Goal: Contribute content

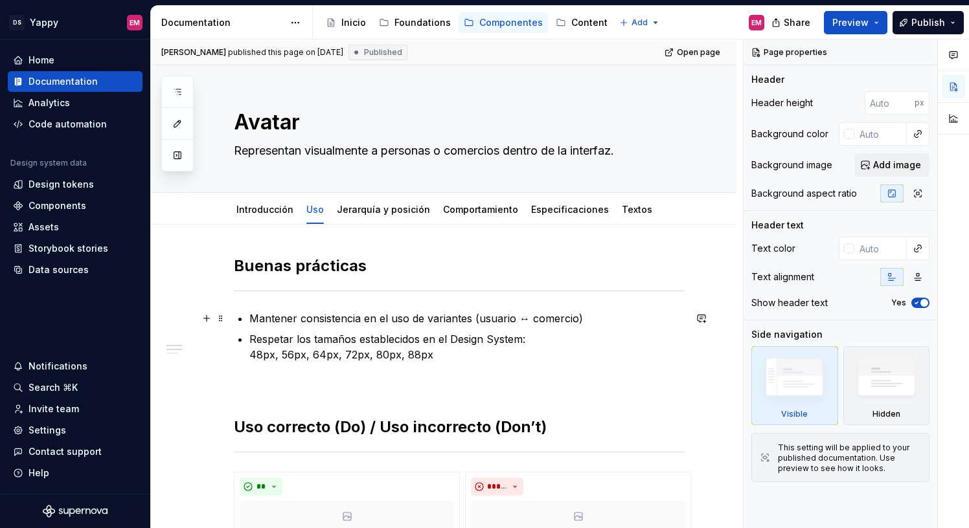
scroll to position [117, 0]
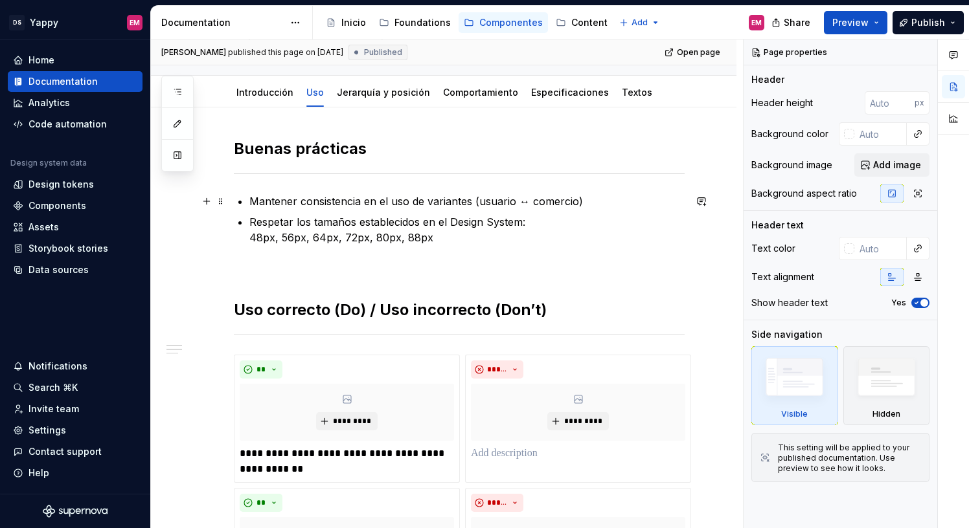
click at [612, 209] on p "Mantener consistencia en el uso de variantes (usuario ↔ comercio)" at bounding box center [466, 202] width 435 height 16
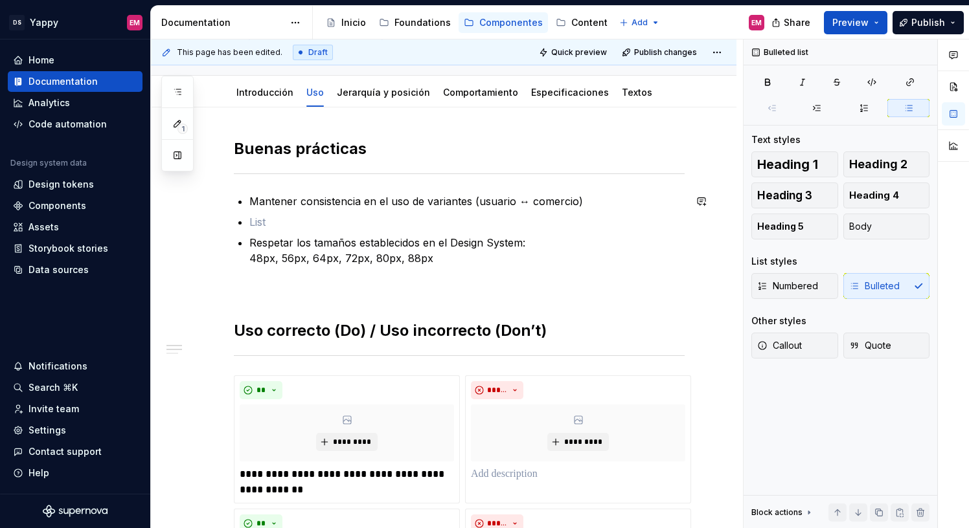
type textarea "*"
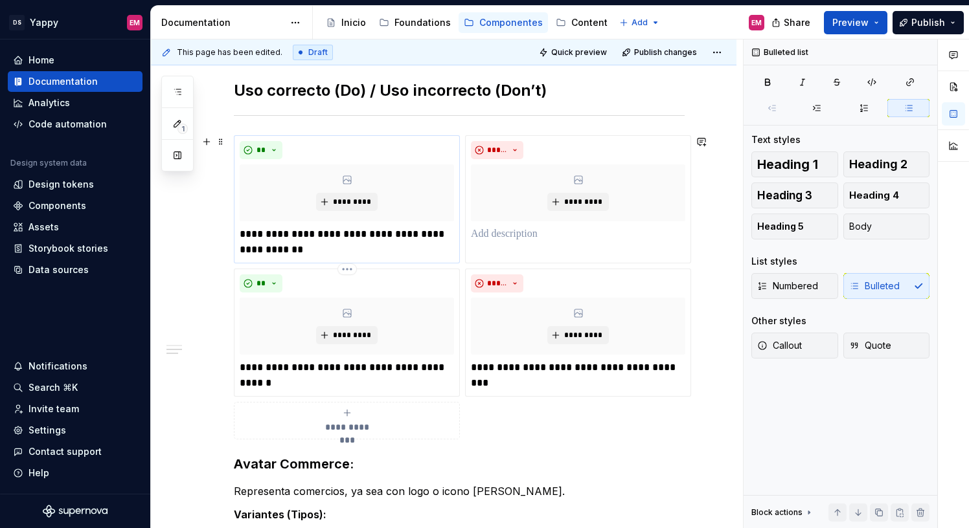
scroll to position [461, 0]
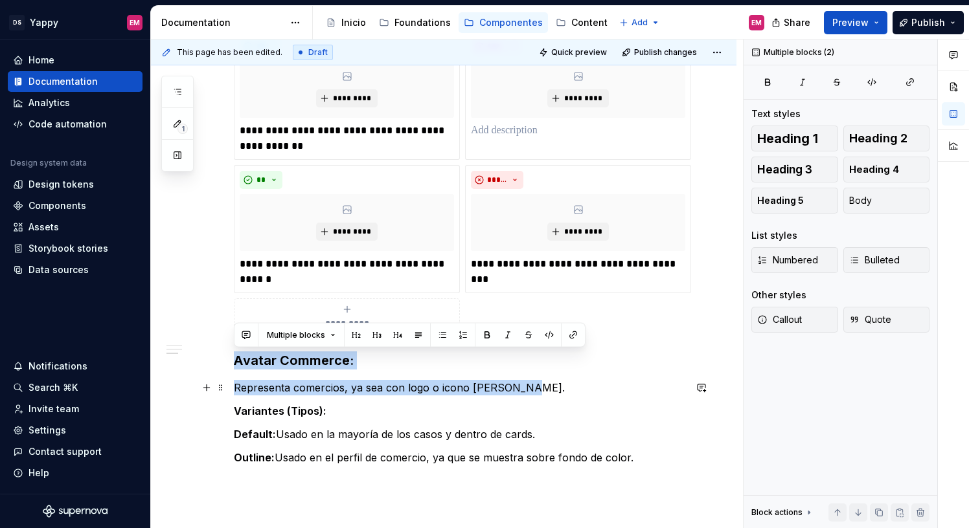
drag, startPoint x: 236, startPoint y: 363, endPoint x: 543, endPoint y: 391, distance: 308.2
click at [543, 391] on div "**********" at bounding box center [459, 130] width 451 height 671
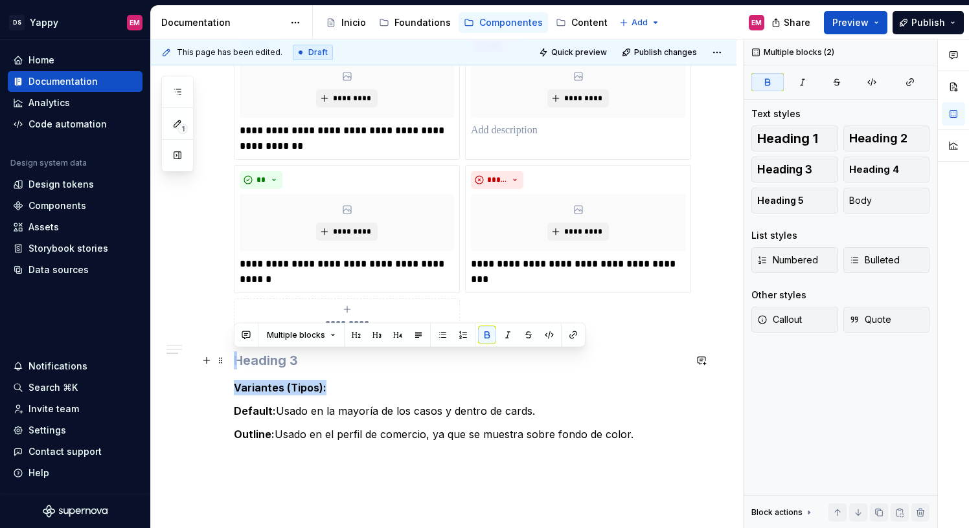
drag, startPoint x: 335, startPoint y: 387, endPoint x: 240, endPoint y: 365, distance: 97.7
click at [240, 365] on div "**********" at bounding box center [459, 119] width 451 height 648
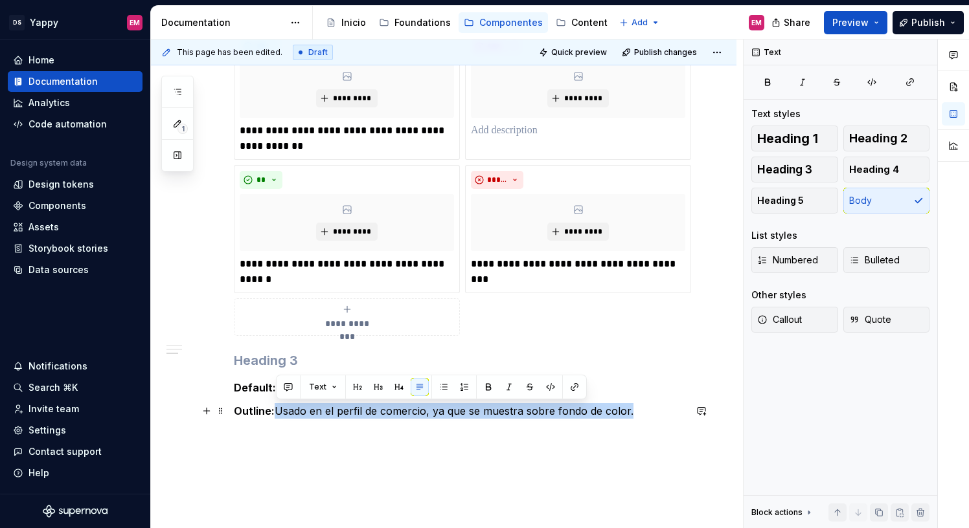
drag, startPoint x: 277, startPoint y: 413, endPoint x: 668, endPoint y: 417, distance: 391.2
click at [668, 417] on p "Outline: Usado en el perfil de comercio, ya que se muestra sobre fondo de color." at bounding box center [459, 411] width 451 height 16
copy p "Usado en el perfil de comercio, ya que se muestra sobre fondo de color."
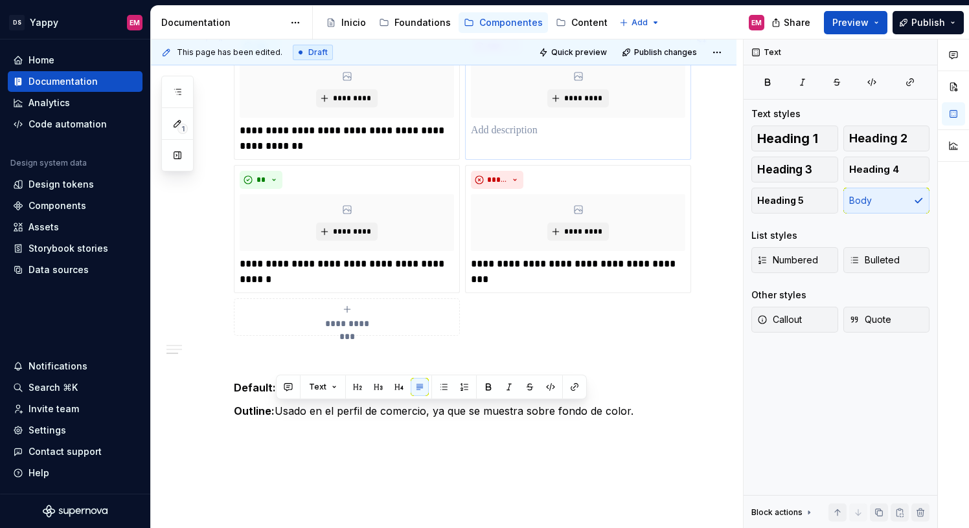
click at [501, 131] on p at bounding box center [578, 131] width 214 height 16
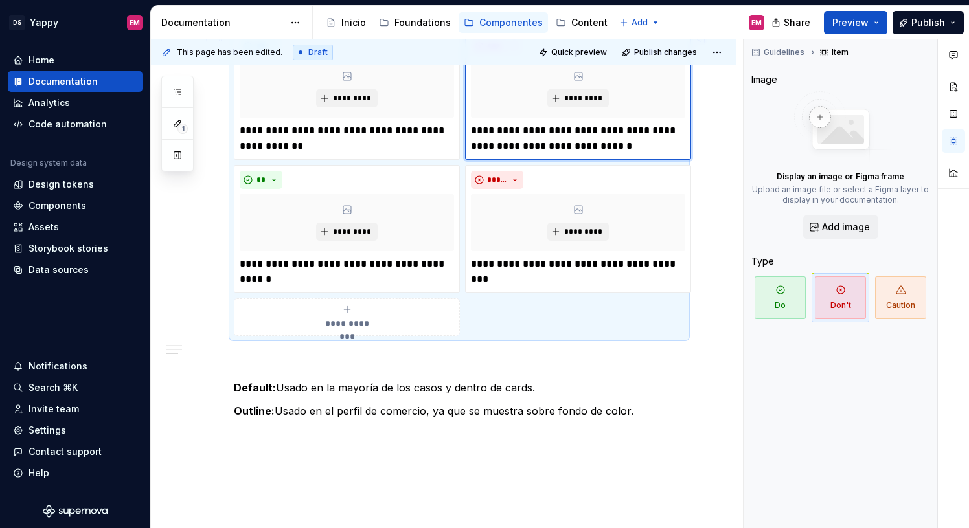
click at [477, 131] on p "**********" at bounding box center [578, 138] width 214 height 31
click at [470, 131] on div "**********" at bounding box center [578, 96] width 226 height 128
click at [475, 130] on p "**********" at bounding box center [578, 138] width 214 height 31
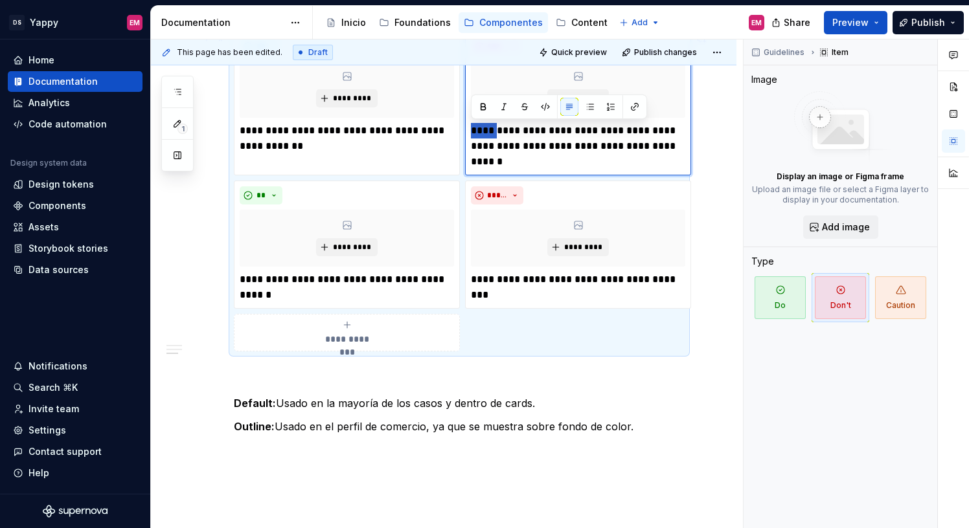
drag, startPoint x: 494, startPoint y: 127, endPoint x: 468, endPoint y: 127, distance: 25.9
click at [468, 127] on div "**********" at bounding box center [578, 104] width 226 height 144
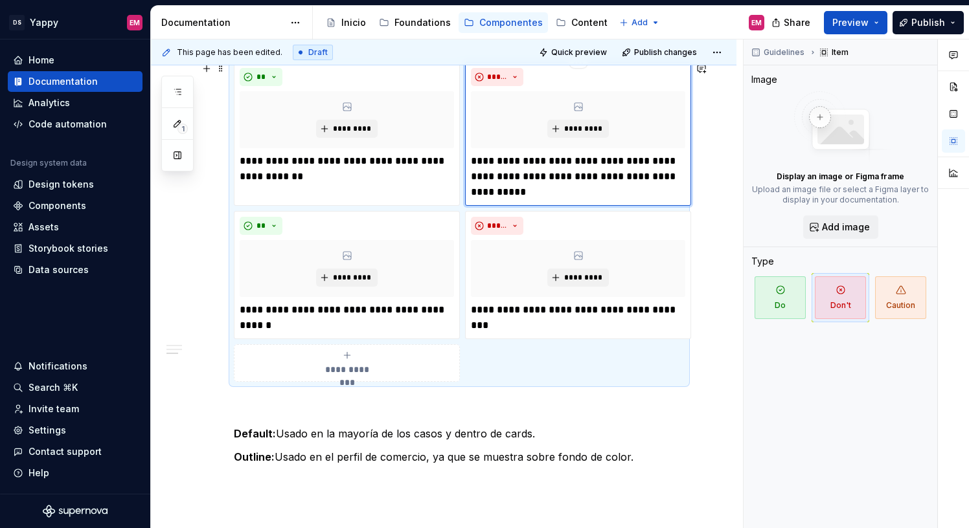
scroll to position [401, 0]
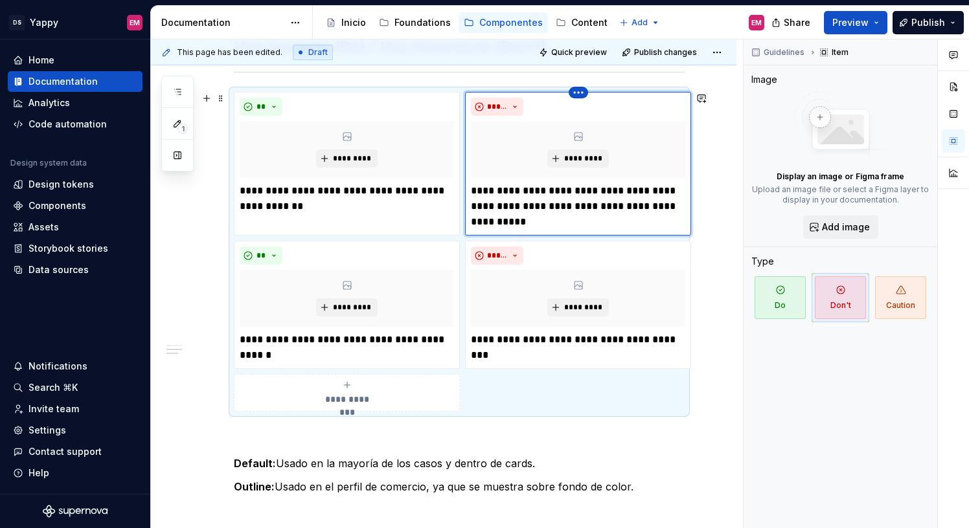
click at [579, 93] on html "DS Yappy EM Home Documentation Analytics Code automation Design system data Des…" at bounding box center [484, 264] width 969 height 528
click at [530, 117] on html "DS Yappy EM Home Documentation Analytics Code automation Design system data Des…" at bounding box center [484, 264] width 969 height 528
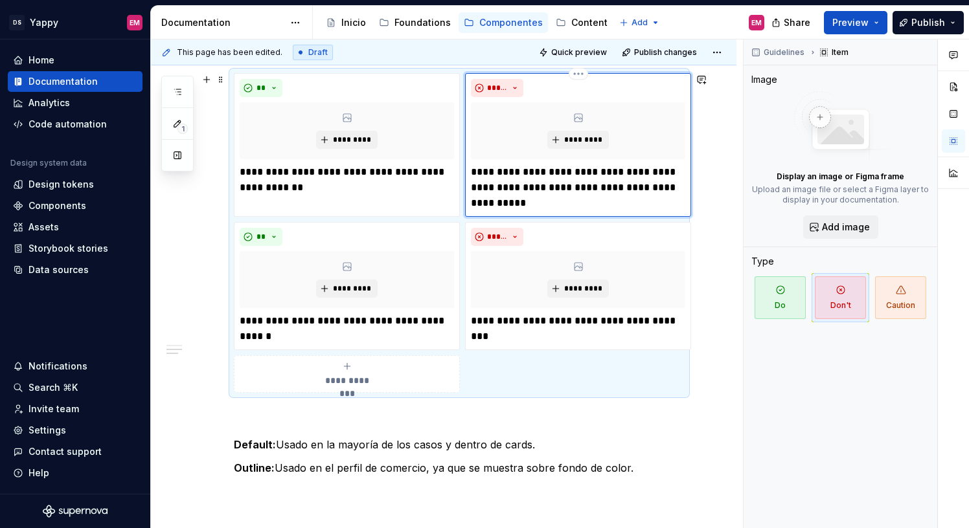
scroll to position [425, 0]
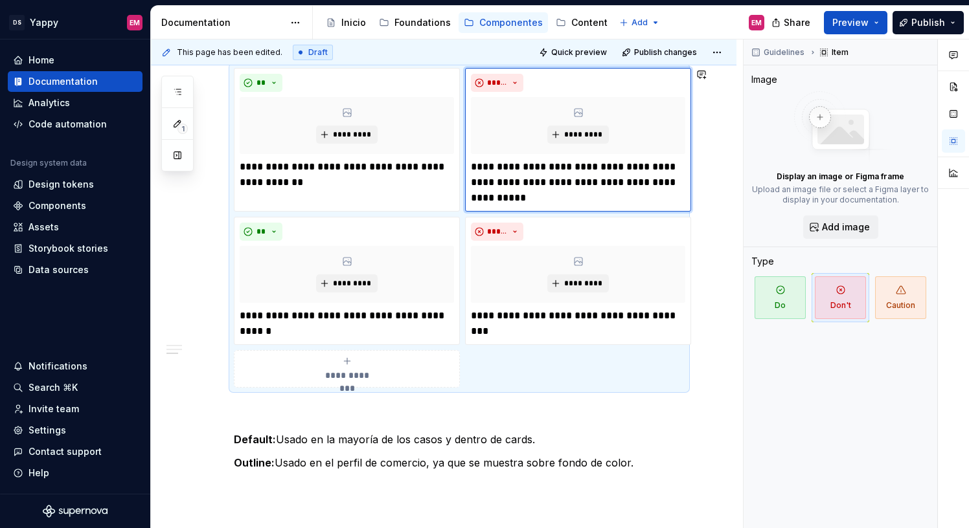
click at [367, 376] on span "**********" at bounding box center [347, 375] width 60 height 13
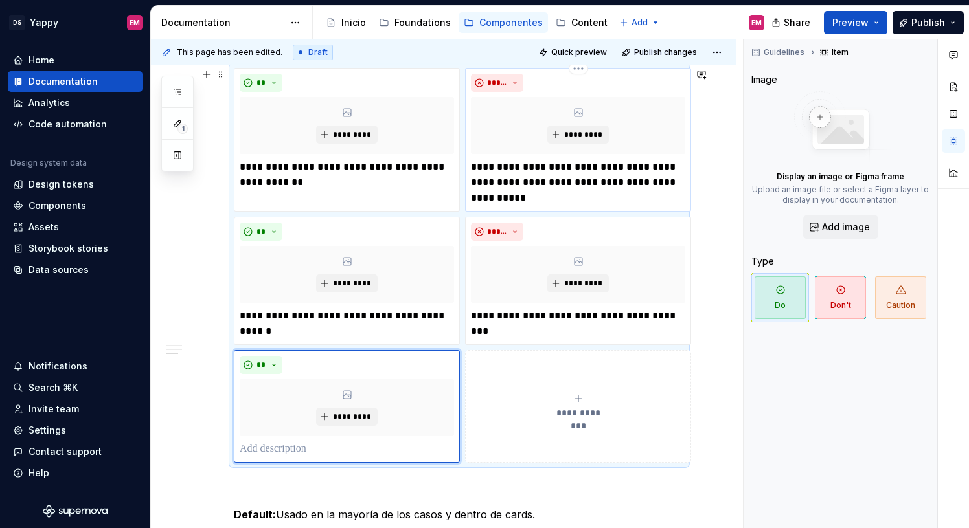
click at [547, 179] on p "**********" at bounding box center [578, 182] width 214 height 47
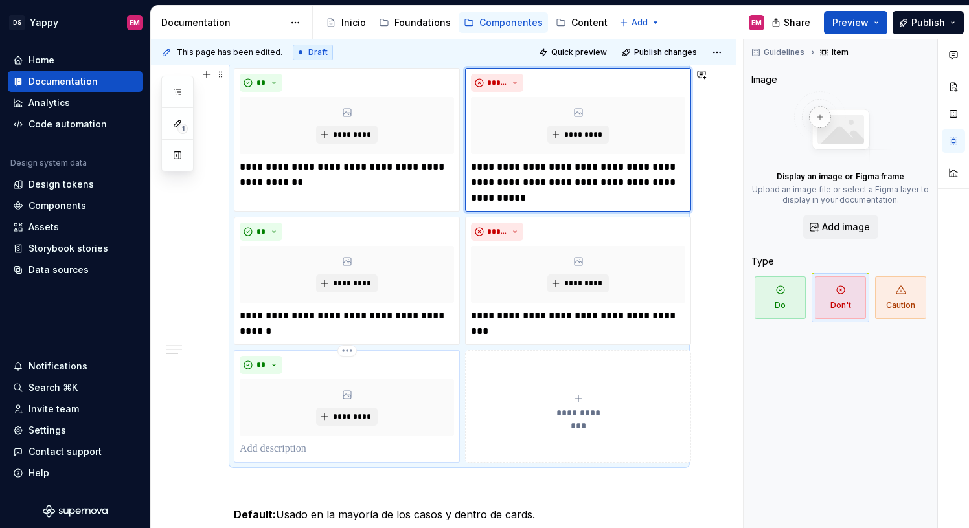
click at [277, 452] on p at bounding box center [347, 450] width 214 height 16
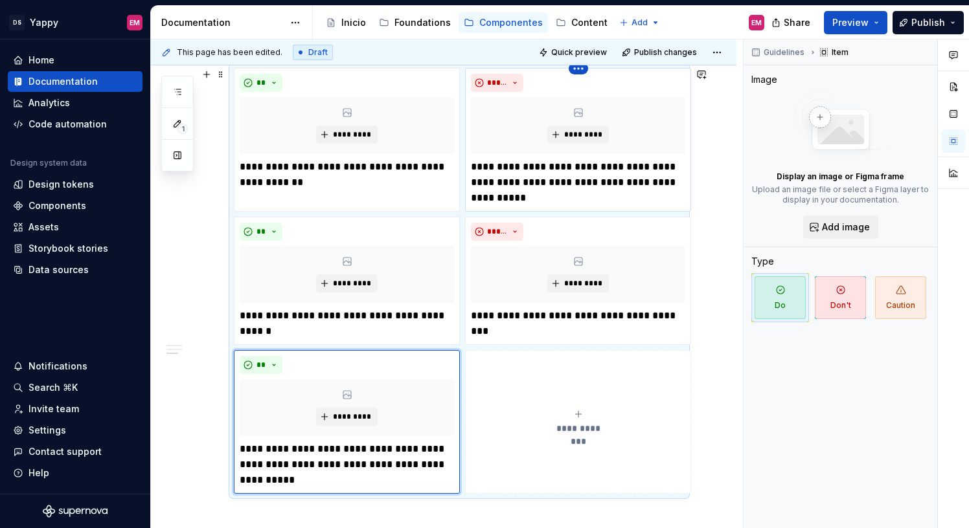
click at [580, 70] on html "DS Yappy EM Home Documentation Analytics Code automation Design system data Des…" at bounding box center [484, 264] width 969 height 528
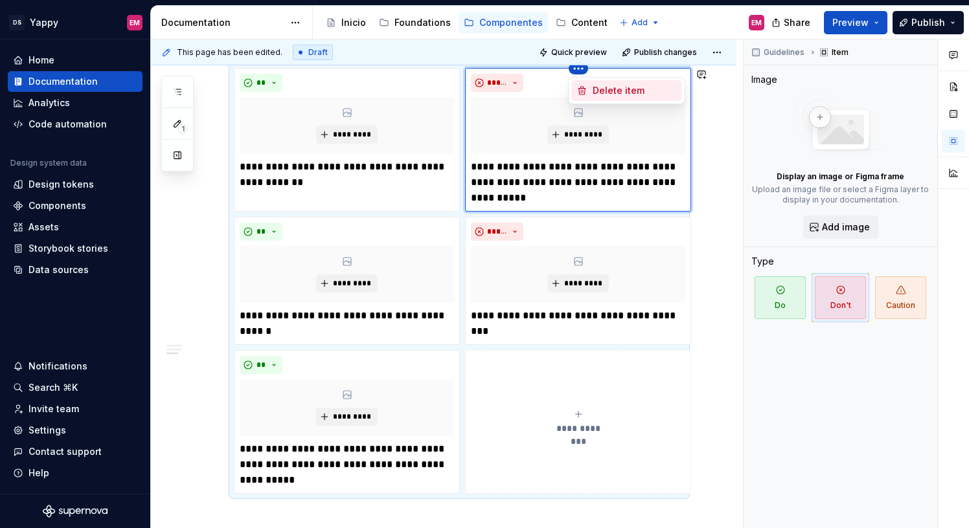
click at [587, 92] on div "Delete item" at bounding box center [627, 90] width 110 height 21
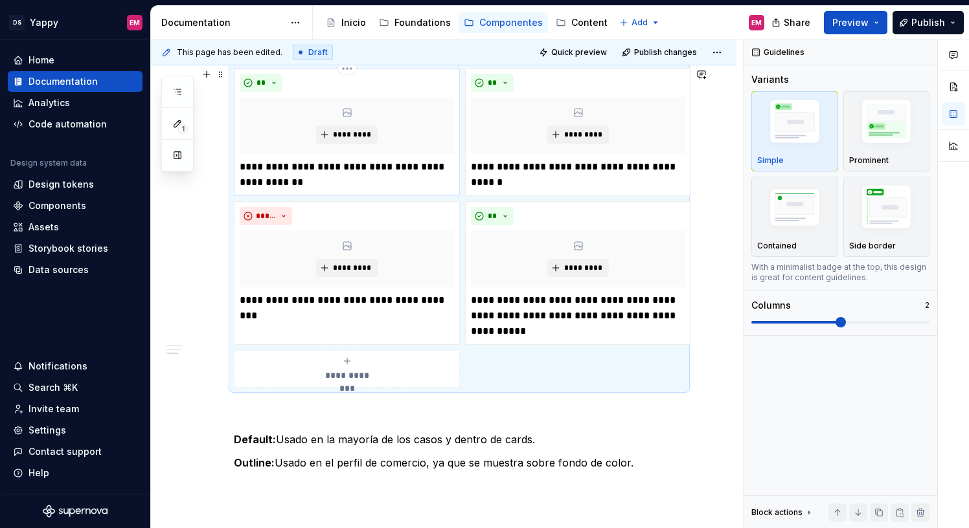
type textarea "*"
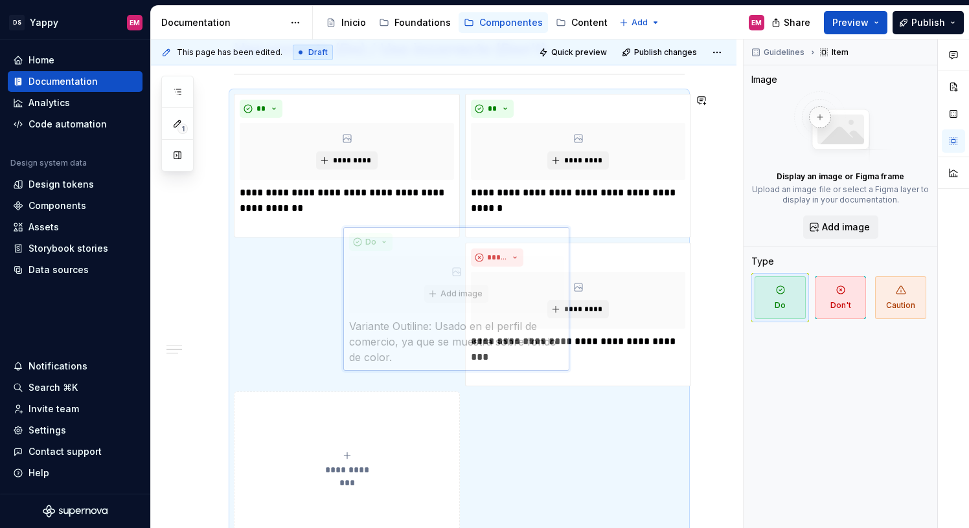
scroll to position [415, 0]
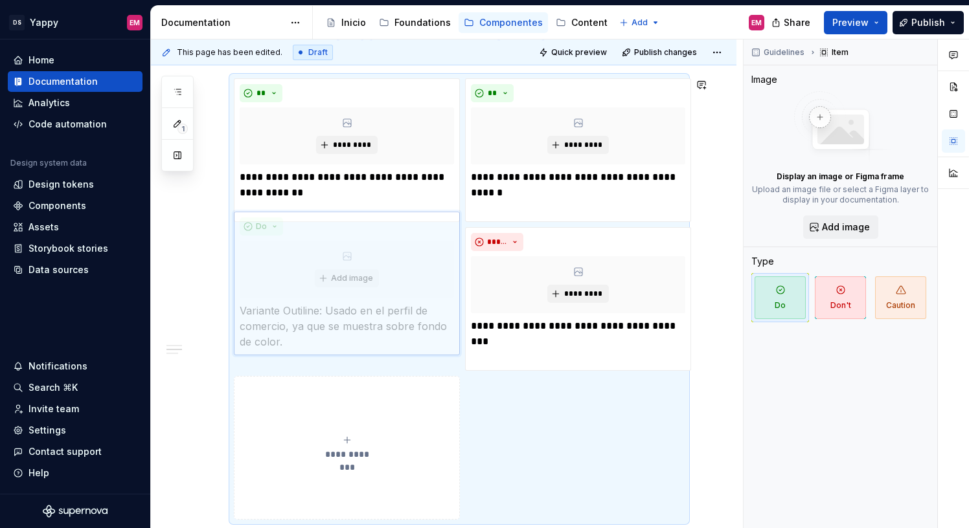
drag, startPoint x: 545, startPoint y: 236, endPoint x: 345, endPoint y: 238, distance: 200.1
click at [345, 238] on body "DS Yappy EM Home Documentation Analytics Code automation Design system data Des…" at bounding box center [484, 264] width 969 height 528
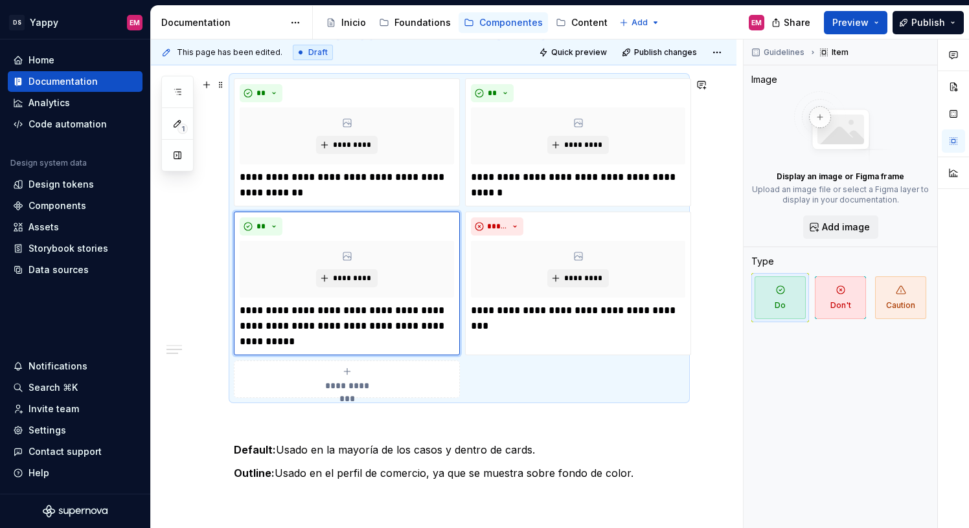
scroll to position [423, 0]
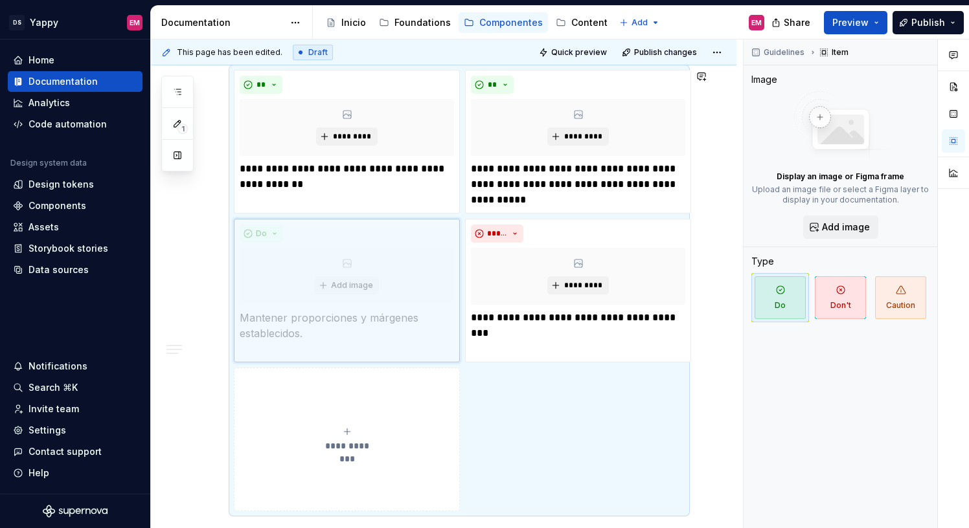
drag, startPoint x: 530, startPoint y: 127, endPoint x: 351, endPoint y: 271, distance: 229.8
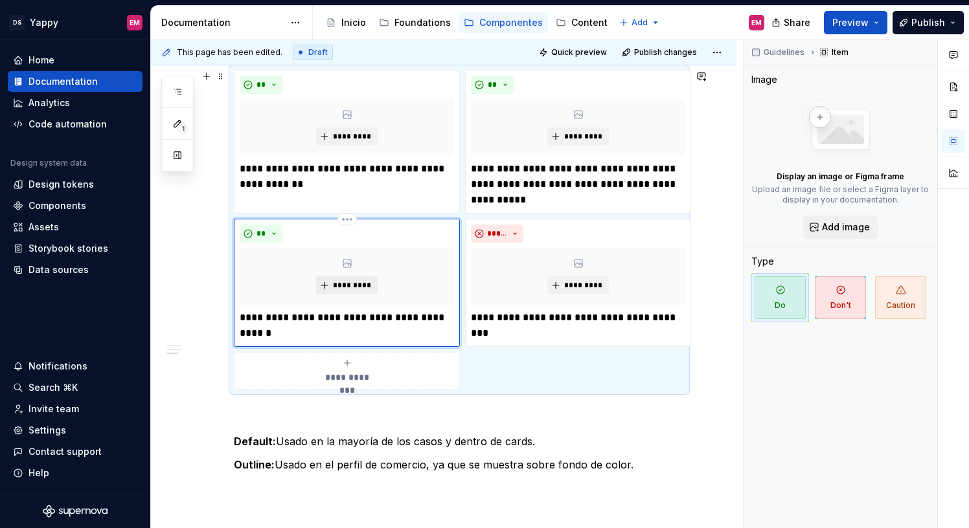
scroll to position [486, 0]
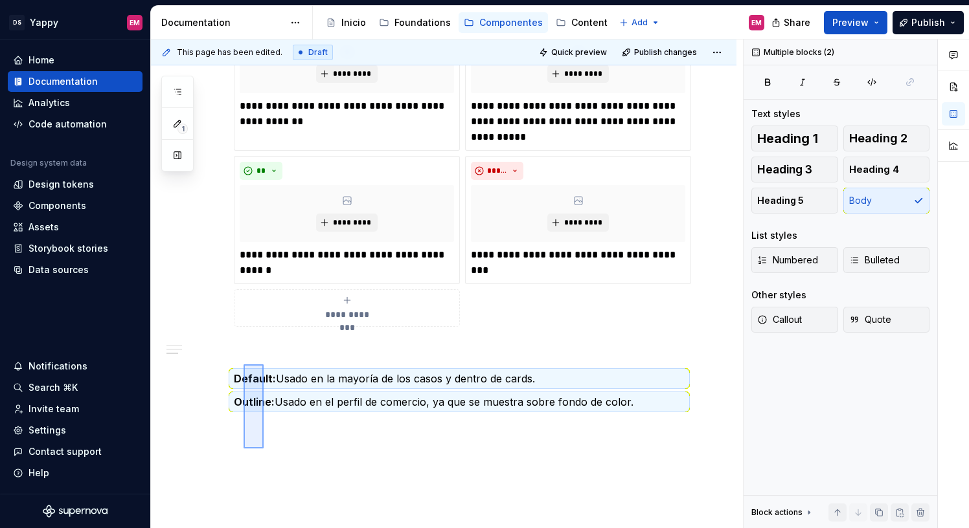
drag, startPoint x: 264, startPoint y: 449, endPoint x: 244, endPoint y: 365, distance: 86.6
click at [244, 365] on div "**********" at bounding box center [447, 285] width 592 height 490
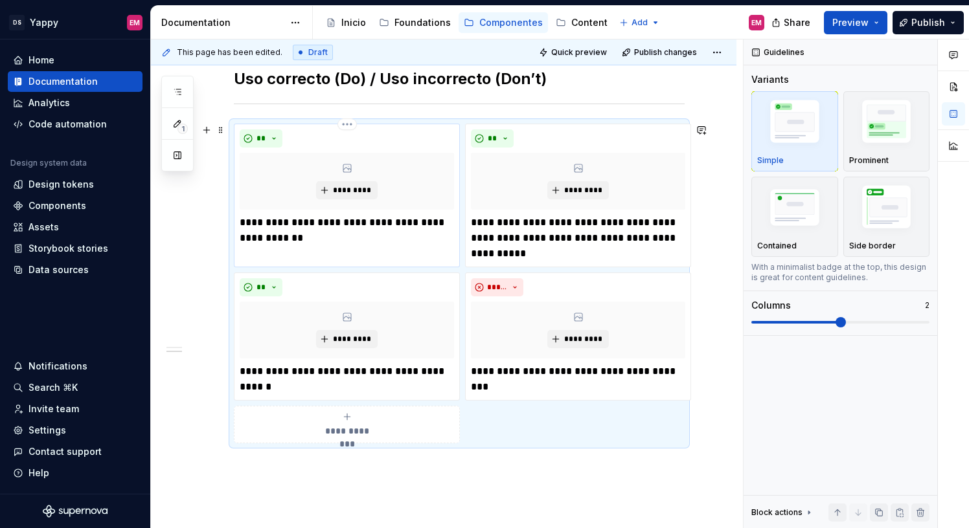
scroll to position [344, 0]
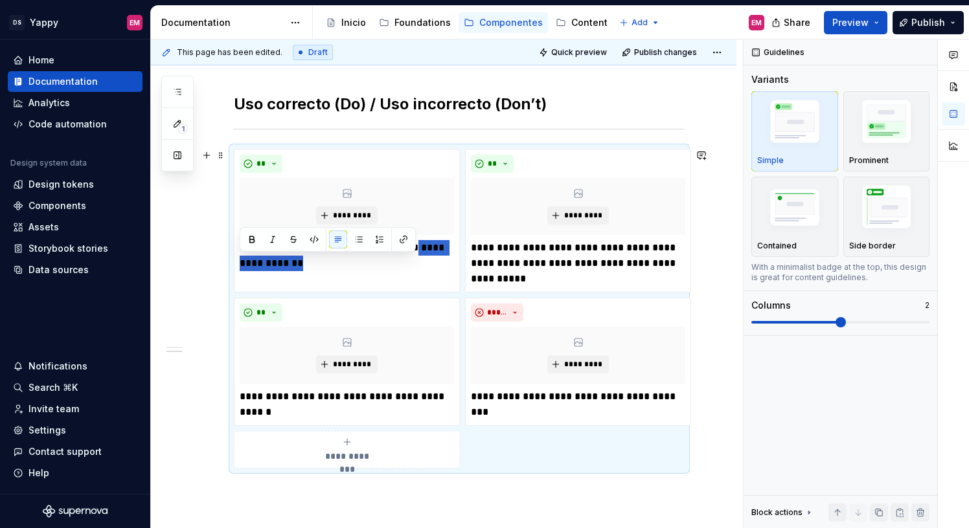
drag, startPoint x: 358, startPoint y: 262, endPoint x: 220, endPoint y: 259, distance: 138.0
click at [220, 259] on div "**********" at bounding box center [443, 262] width 585 height 762
click at [286, 267] on p "**********" at bounding box center [347, 255] width 214 height 31
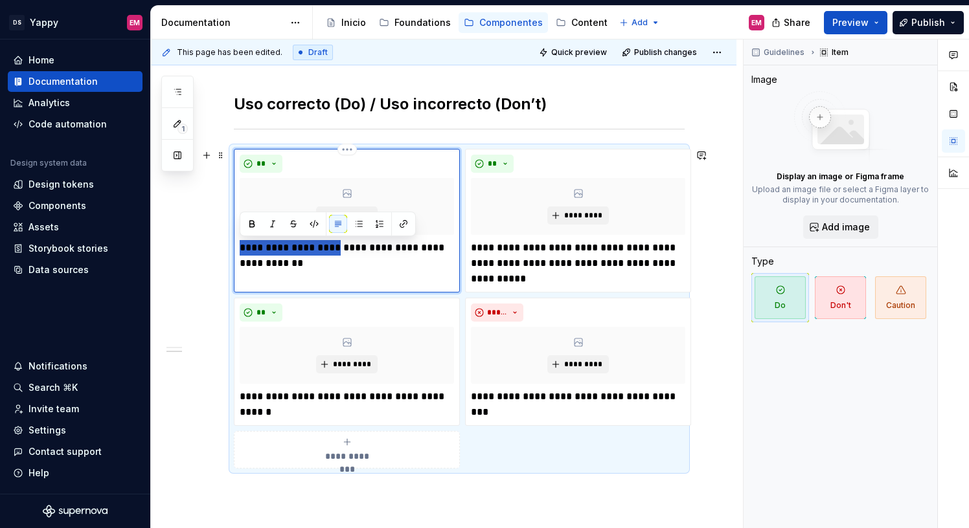
drag, startPoint x: 337, startPoint y: 247, endPoint x: 237, endPoint y: 247, distance: 100.4
click at [237, 247] on div "**********" at bounding box center [347, 221] width 226 height 144
click at [332, 248] on p "**********" at bounding box center [347, 255] width 214 height 31
click at [359, 262] on p "**********" at bounding box center [347, 255] width 214 height 31
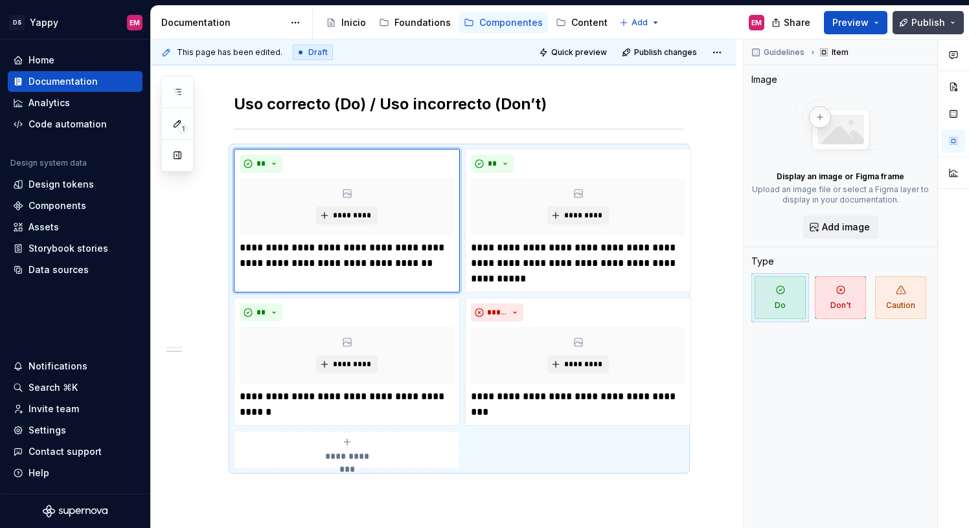
click at [942, 18] on span "Publish" at bounding box center [928, 22] width 34 height 13
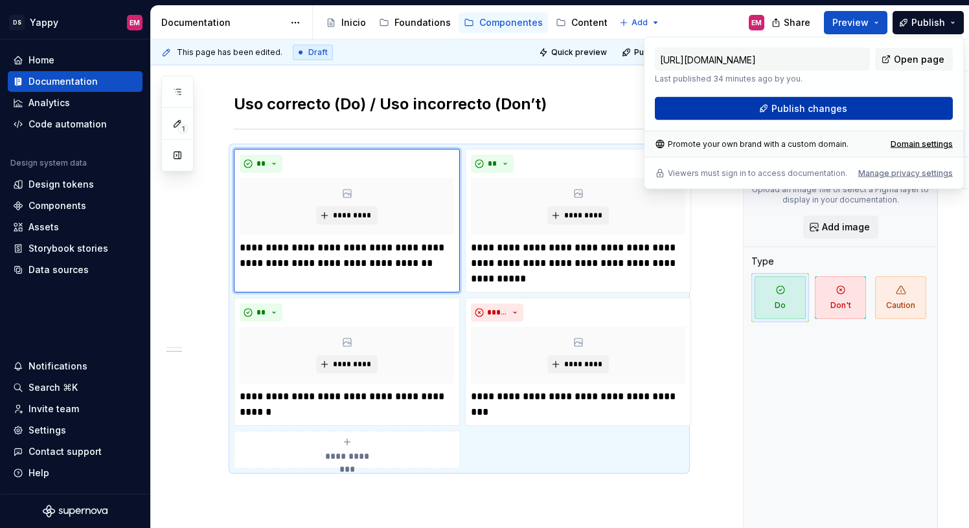
click at [764, 102] on button "Publish changes" at bounding box center [804, 108] width 298 height 23
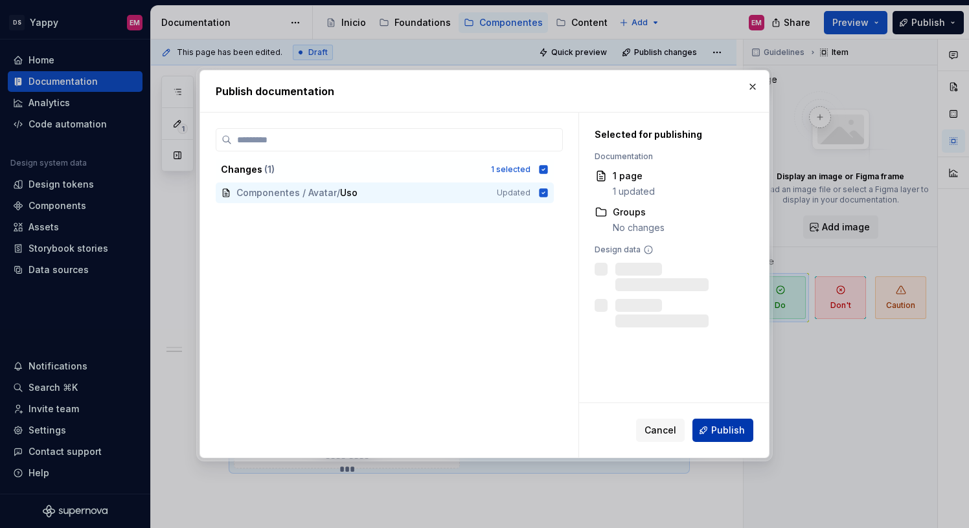
click at [705, 419] on button "Publish" at bounding box center [722, 430] width 61 height 23
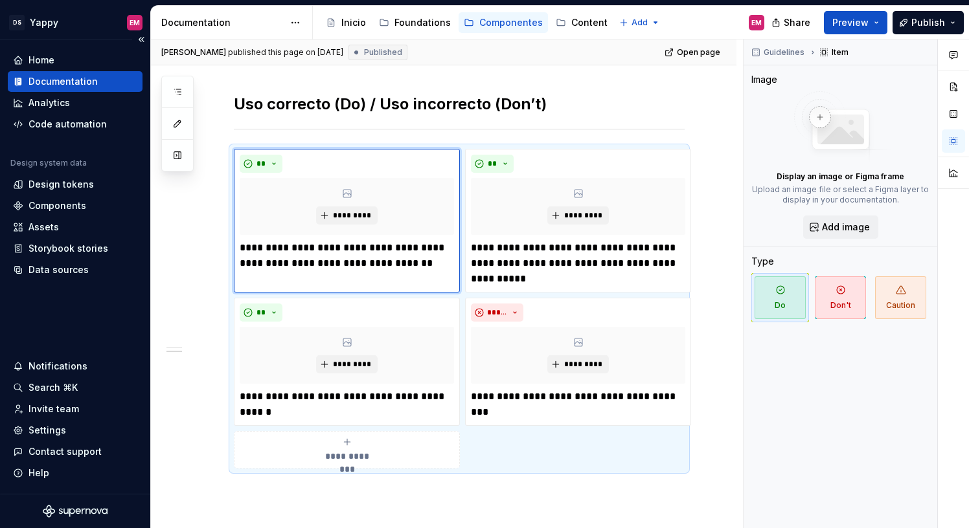
scroll to position [0, 0]
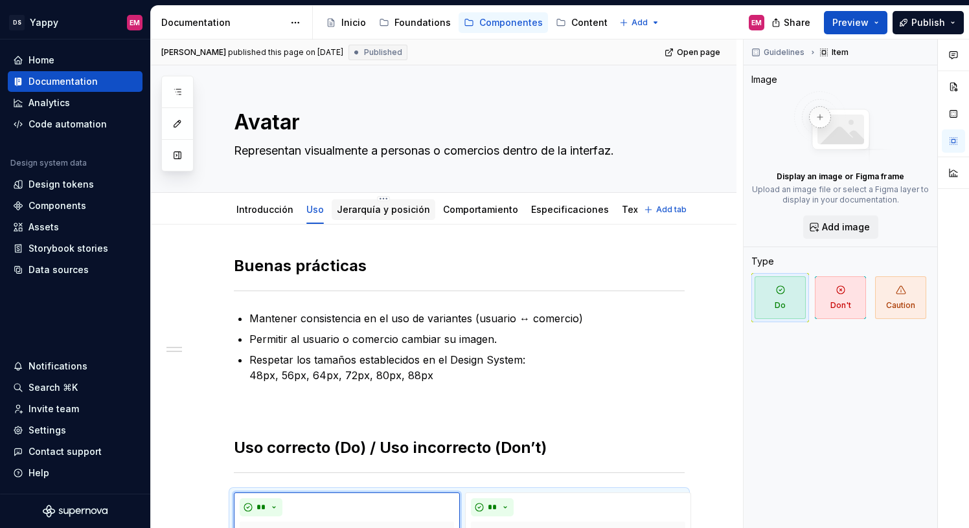
click at [370, 196] on div "Jerarquía y posición" at bounding box center [384, 209] width 104 height 27
click at [351, 216] on div "Jerarquía y posición" at bounding box center [383, 209] width 93 height 13
click at [361, 212] on link "Jerarquía y posición" at bounding box center [383, 209] width 93 height 11
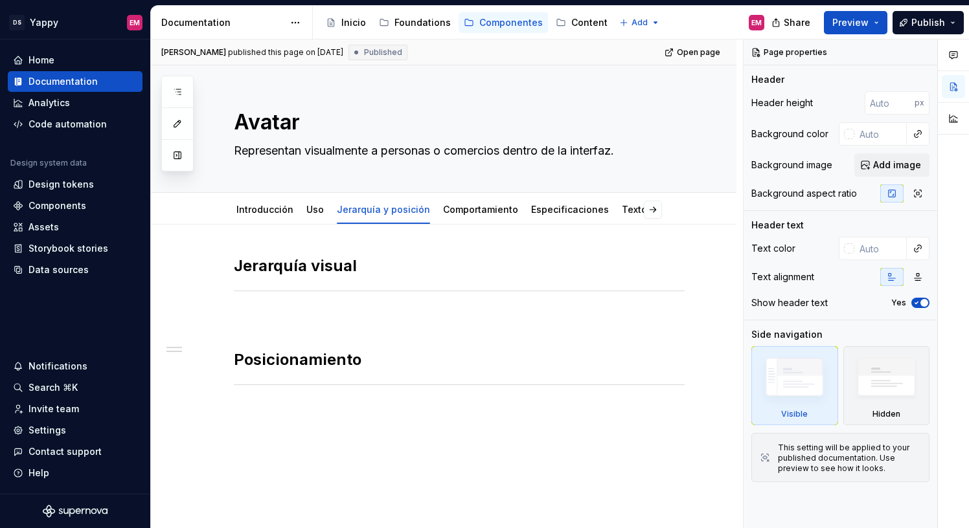
scroll to position [65, 0]
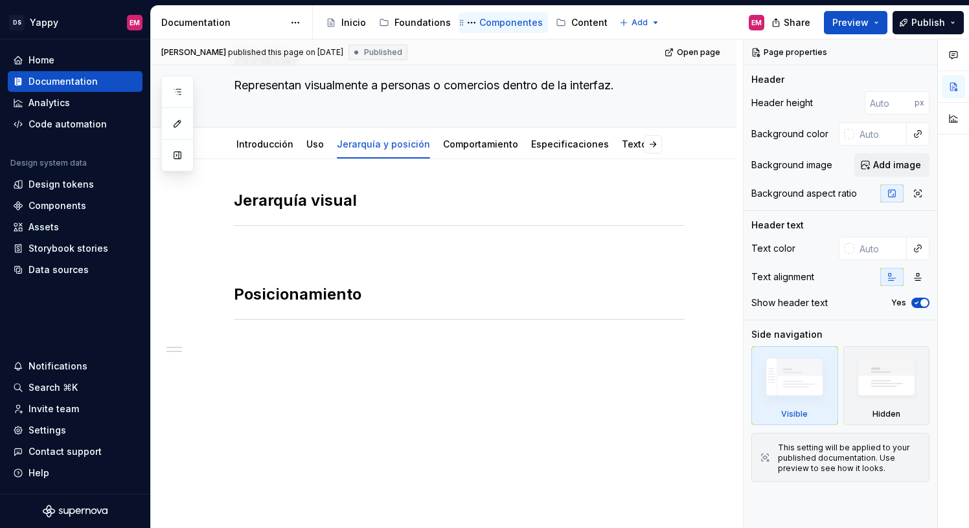
click at [486, 23] on div "Componentes" at bounding box center [510, 22] width 63 height 13
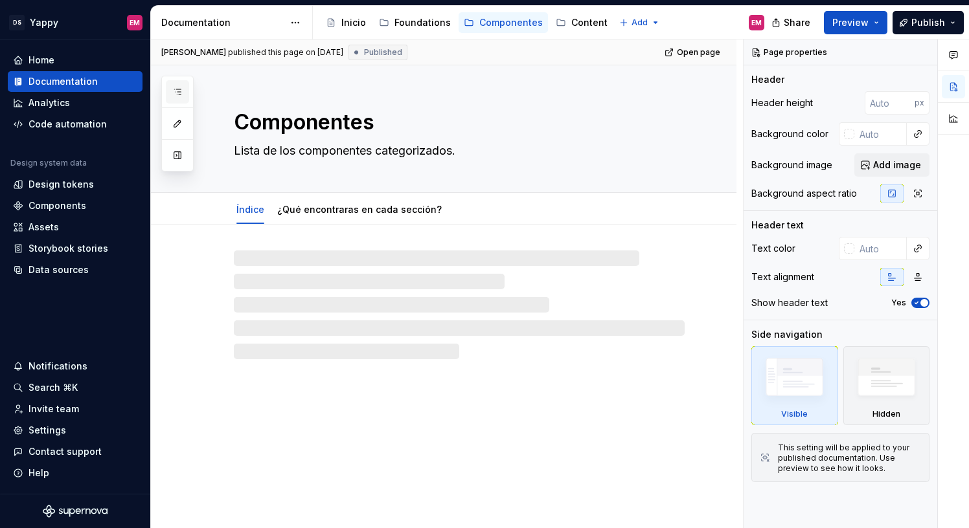
click at [177, 91] on icon "button" at bounding box center [177, 92] width 10 height 10
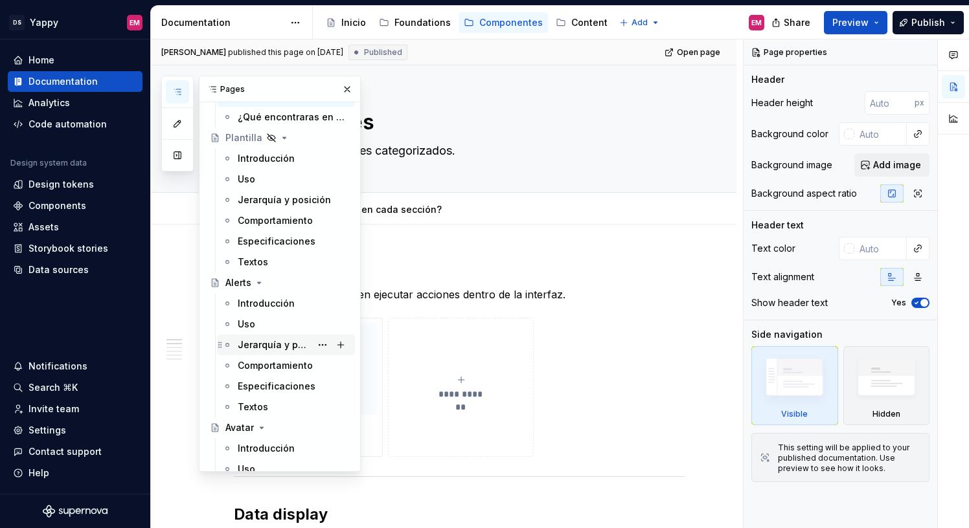
scroll to position [41, 0]
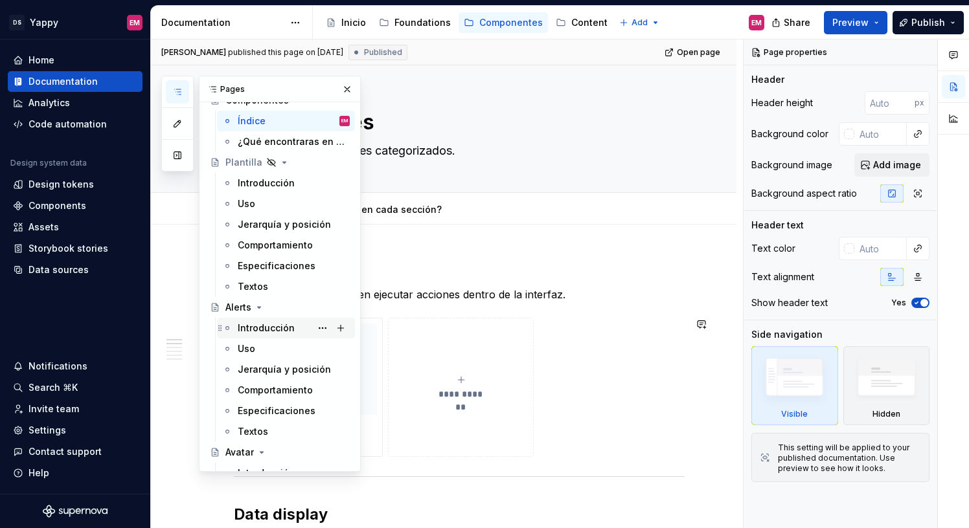
click at [260, 330] on div "Introducción" at bounding box center [266, 328] width 57 height 13
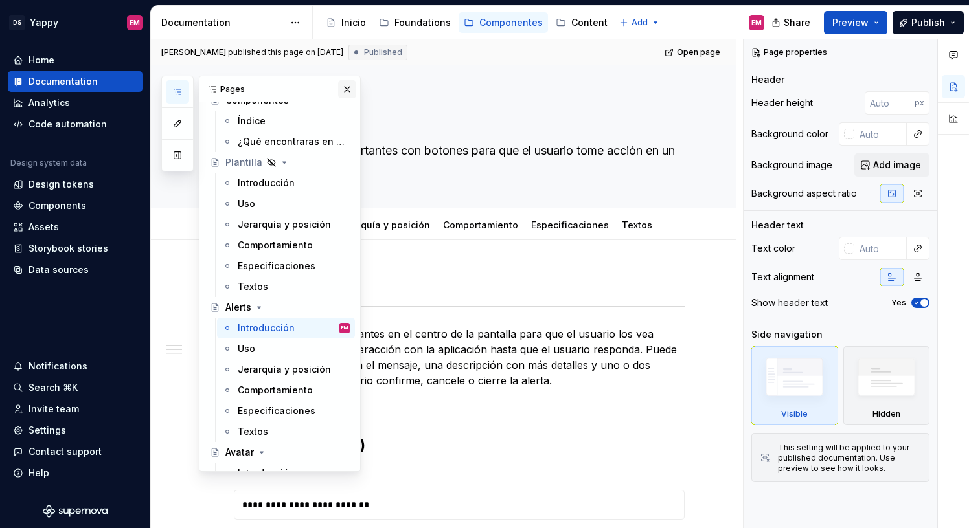
click at [347, 85] on button "button" at bounding box center [347, 89] width 18 height 18
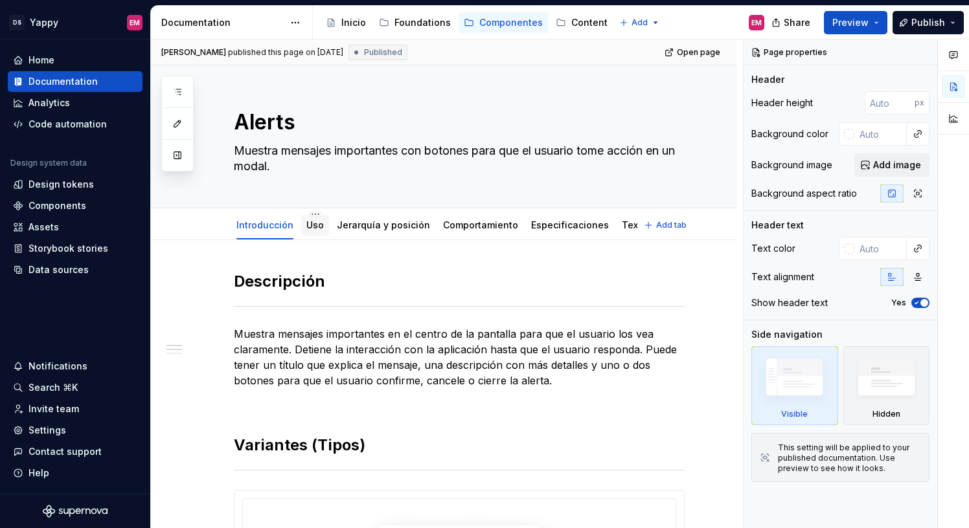
click at [311, 230] on link "Uso" at bounding box center [314, 225] width 17 height 11
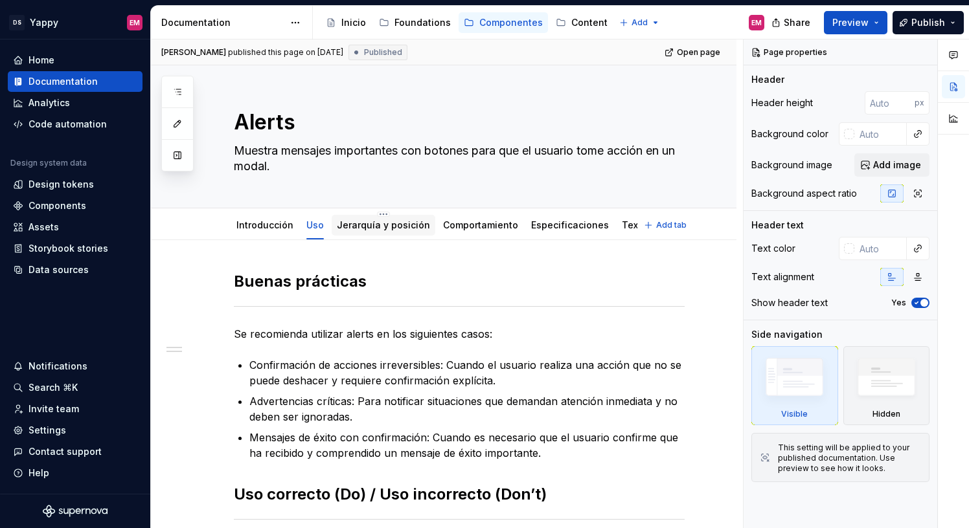
click at [341, 223] on link "Jerarquía y posición" at bounding box center [383, 225] width 93 height 11
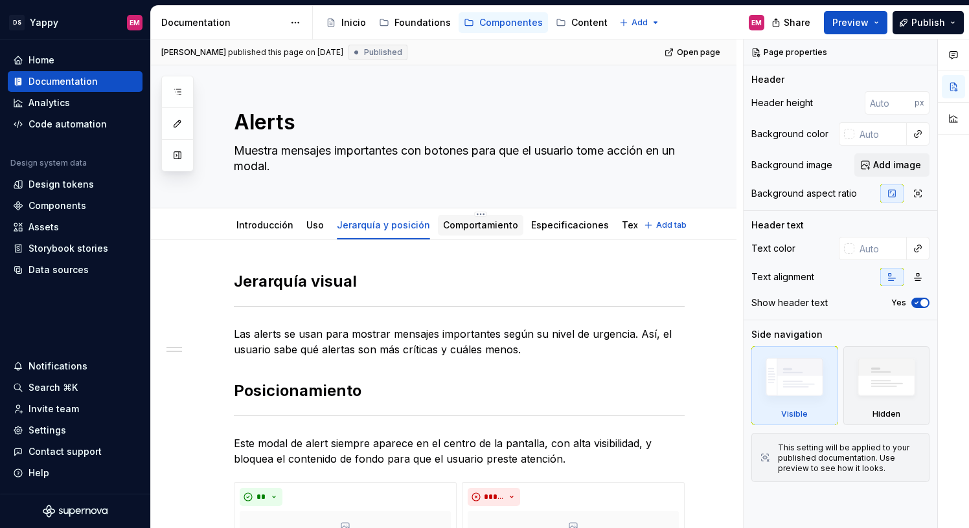
click at [466, 227] on link "Comportamiento" at bounding box center [480, 225] width 75 height 11
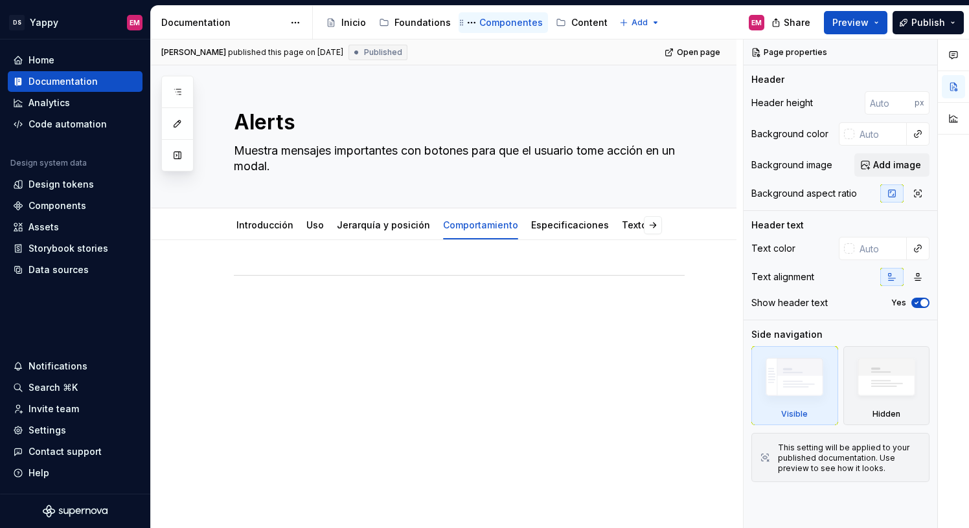
click at [487, 22] on div "Componentes" at bounding box center [510, 22] width 63 height 13
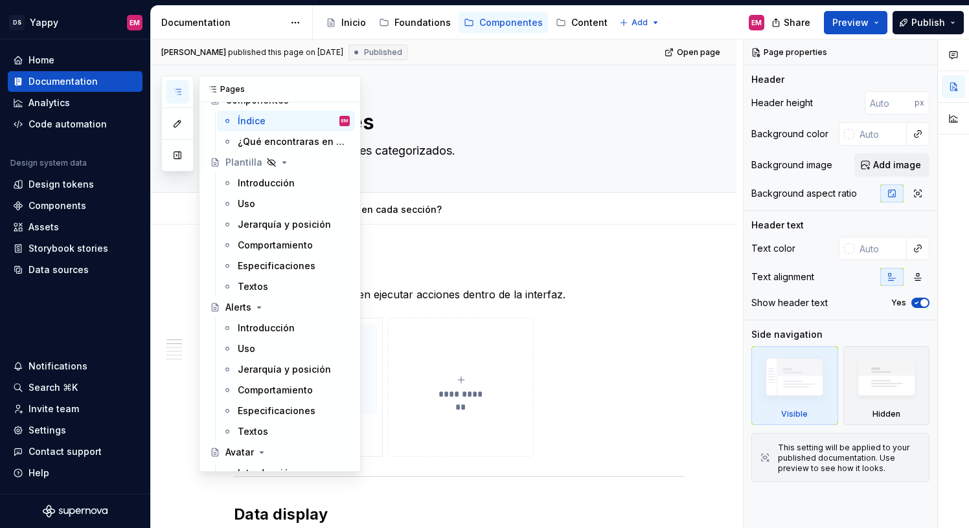
click at [176, 95] on icon "button" at bounding box center [177, 92] width 10 height 10
click at [403, 256] on h2 "Buttons" at bounding box center [459, 266] width 451 height 21
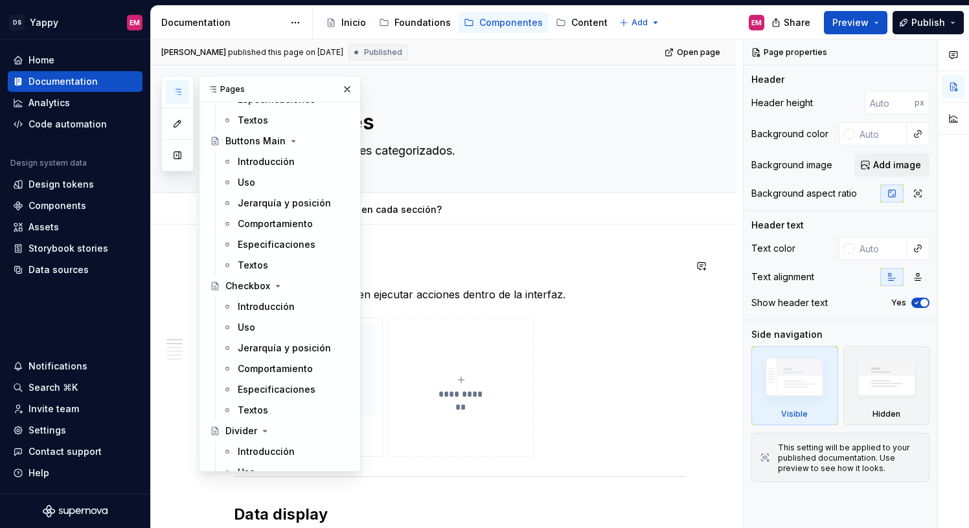
scroll to position [506, 0]
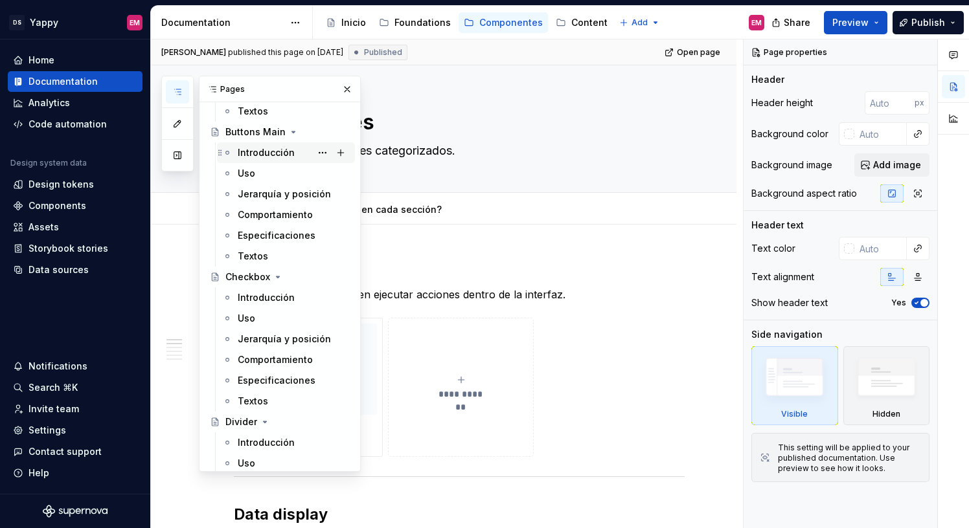
click at [255, 157] on div "Introducción" at bounding box center [266, 152] width 57 height 13
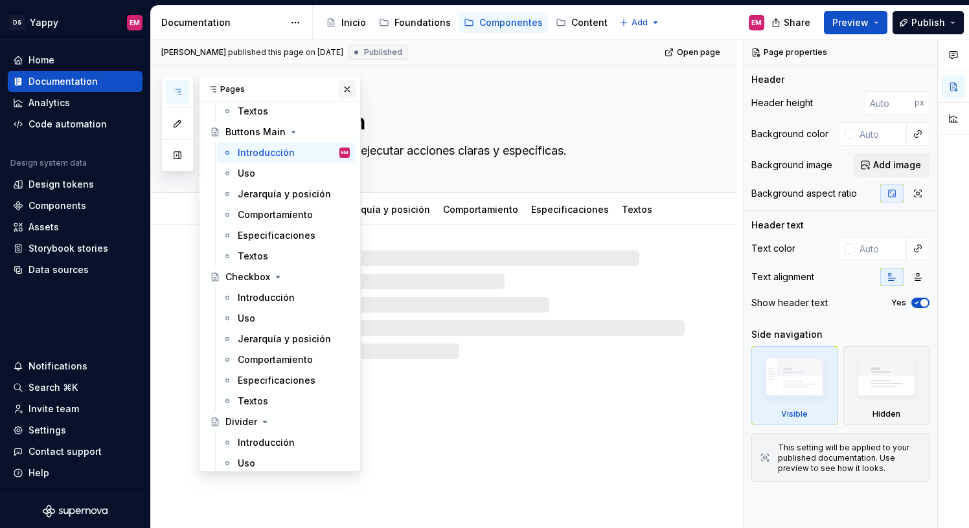
click at [346, 85] on button "button" at bounding box center [347, 89] width 18 height 18
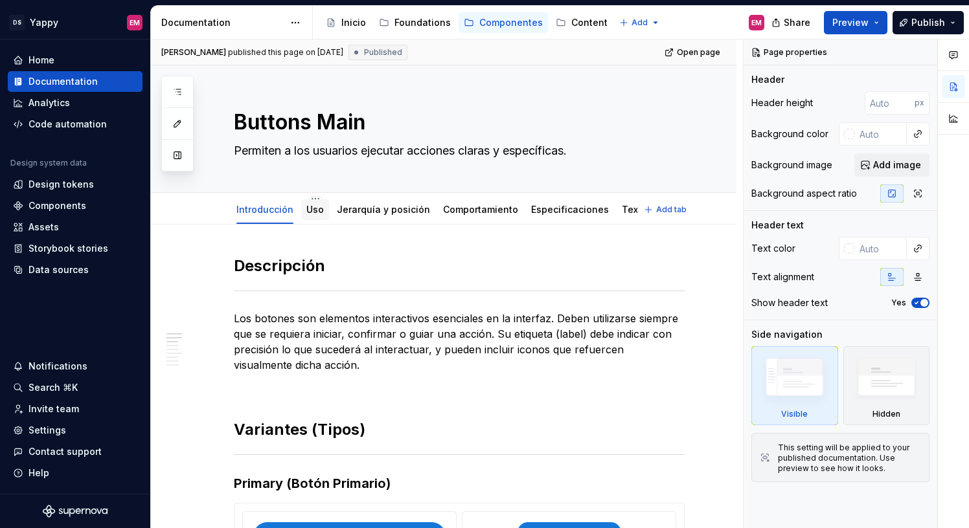
click at [312, 208] on link "Uso" at bounding box center [314, 209] width 17 height 11
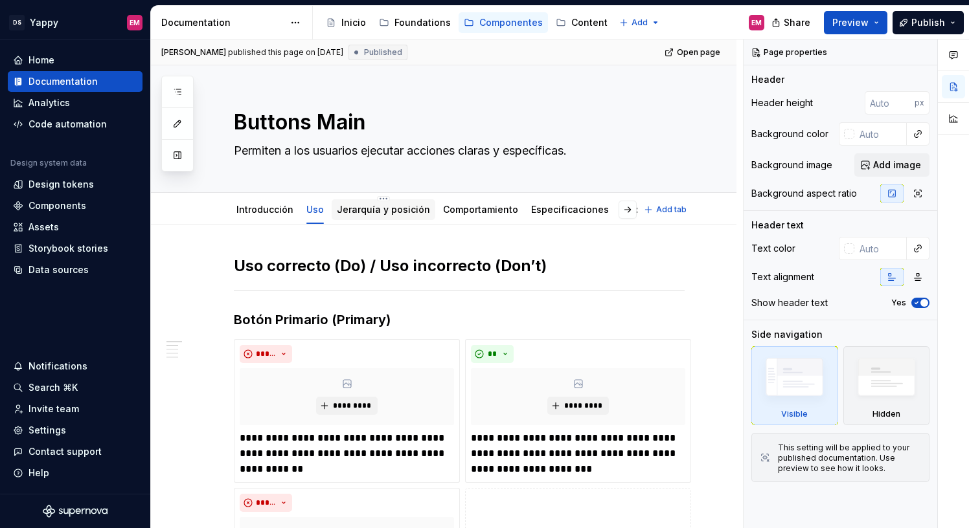
click at [374, 207] on link "Jerarquía y posición" at bounding box center [383, 209] width 93 height 11
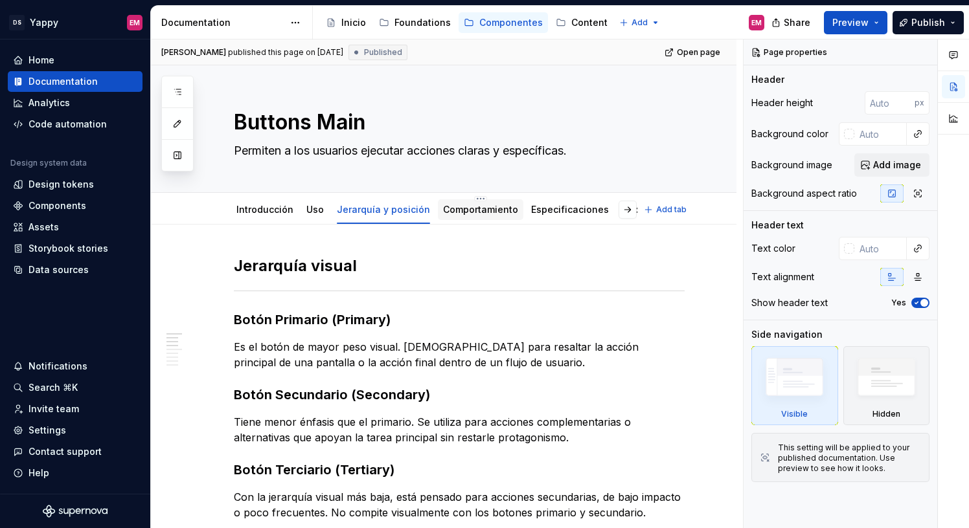
click at [460, 207] on link "Comportamiento" at bounding box center [480, 209] width 75 height 11
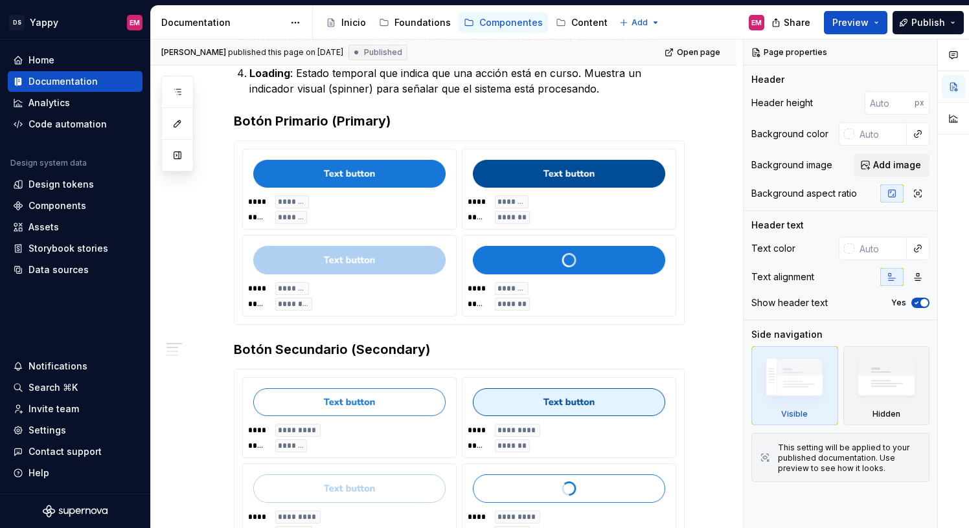
scroll to position [576, 0]
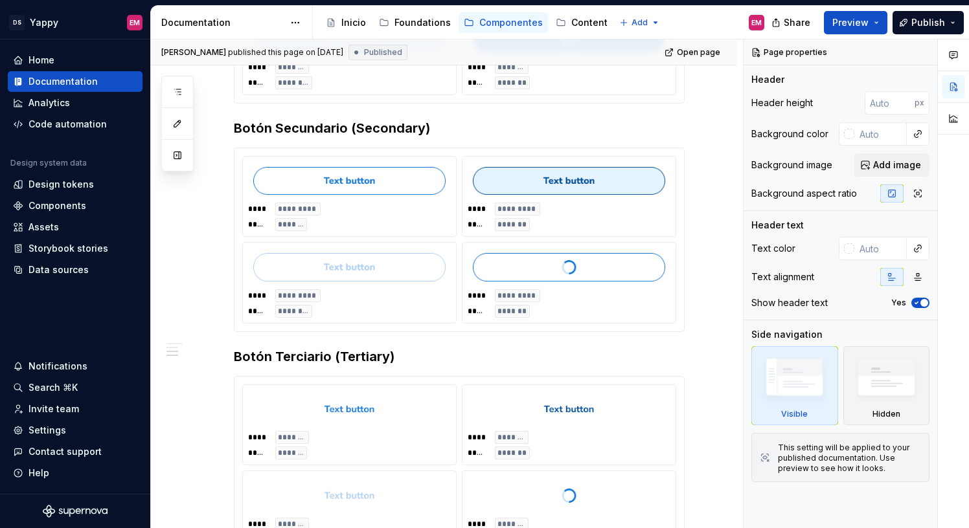
click at [901, 36] on div "Share Preview Publish" at bounding box center [872, 22] width 194 height 33
click at [920, 25] on span "Publish" at bounding box center [928, 22] width 34 height 13
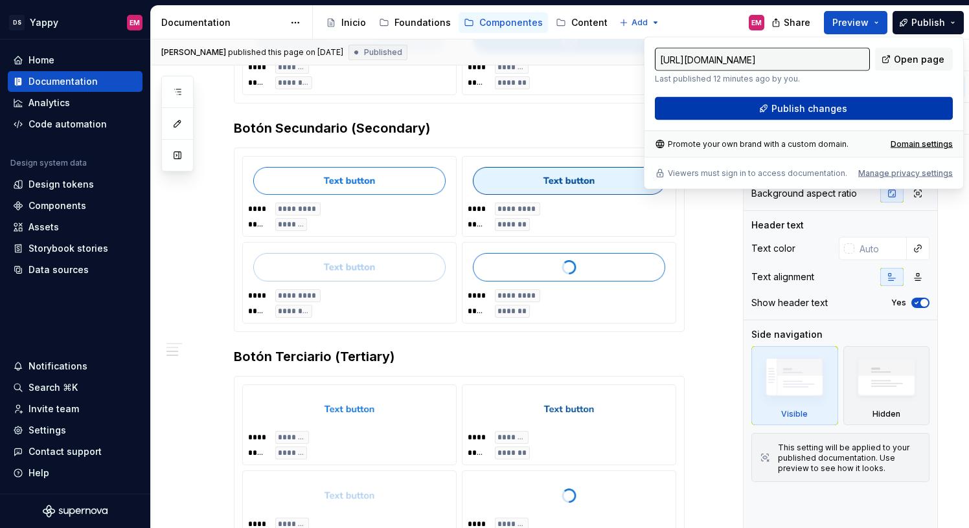
click at [745, 106] on button "Publish changes" at bounding box center [804, 108] width 298 height 23
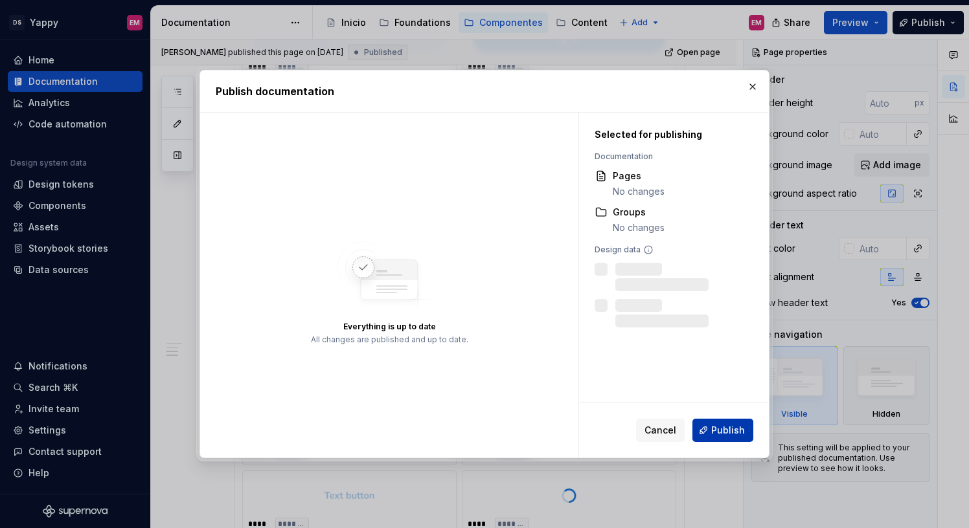
click at [726, 431] on span "Publish" at bounding box center [728, 430] width 34 height 13
type textarea "*"
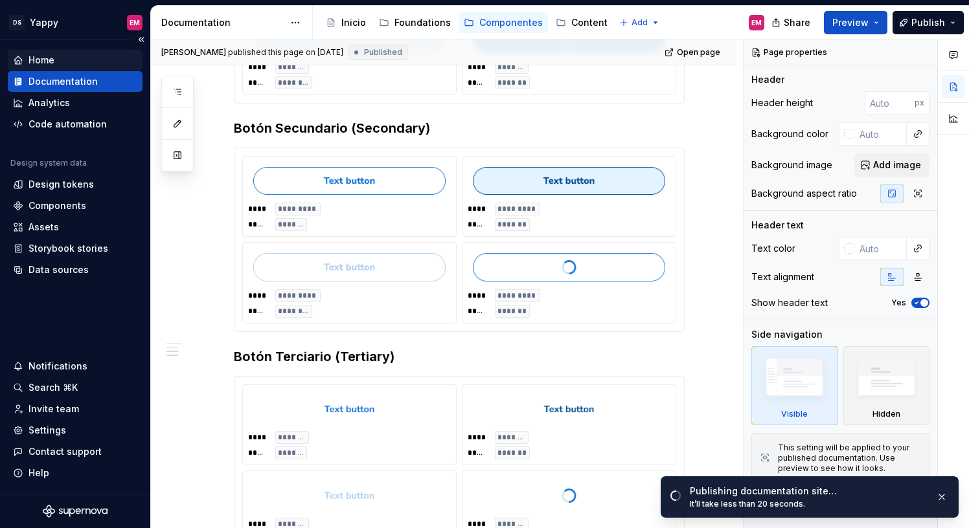
click at [56, 65] on div "Home" at bounding box center [75, 60] width 124 height 13
